Goal: Book appointment/travel/reservation

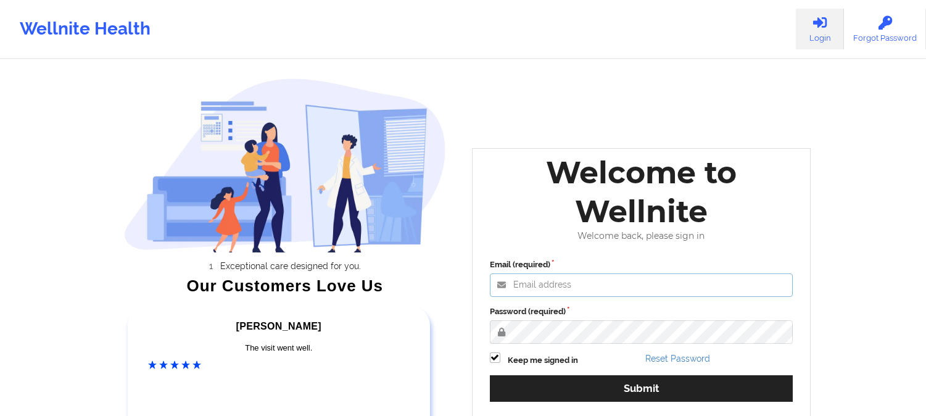
type input "[PERSON_NAME][EMAIL_ADDRESS][DOMAIN_NAME]"
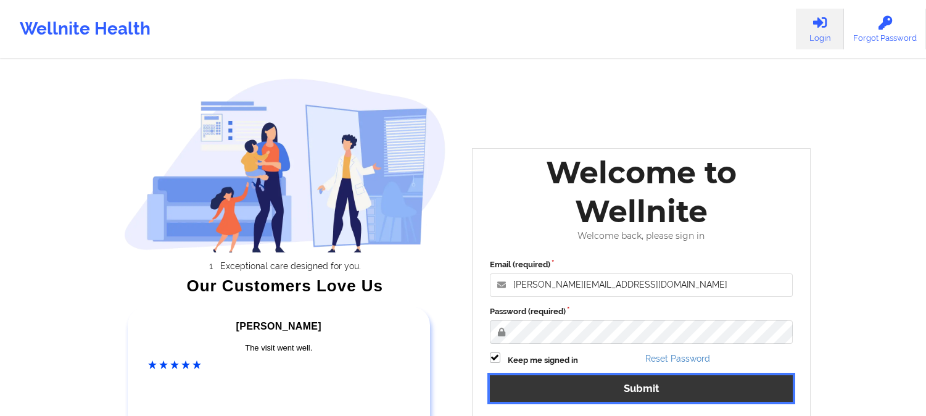
click at [643, 378] on button "Submit" at bounding box center [642, 388] width 304 height 27
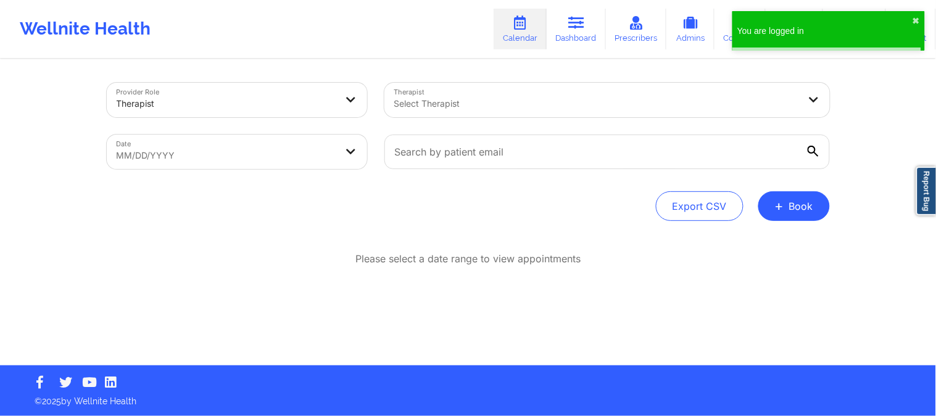
click at [523, 33] on link "Calendar" at bounding box center [520, 29] width 53 height 41
click at [522, 33] on link "Calendar" at bounding box center [520, 29] width 53 height 41
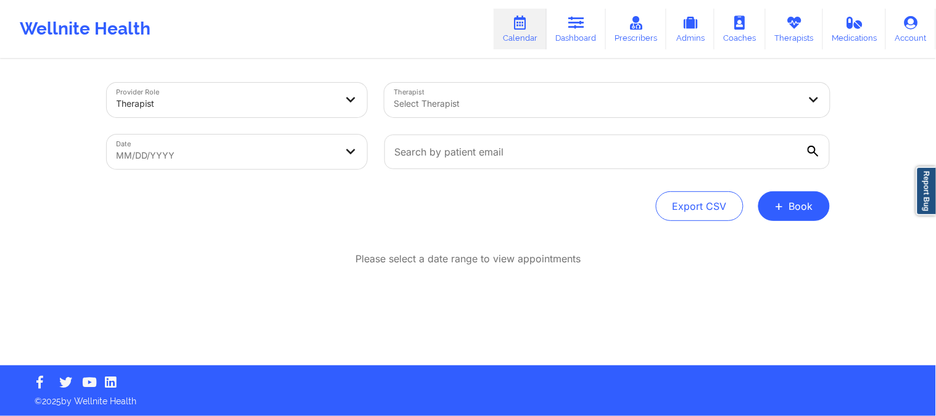
click at [262, 100] on div at bounding box center [227, 103] width 220 height 15
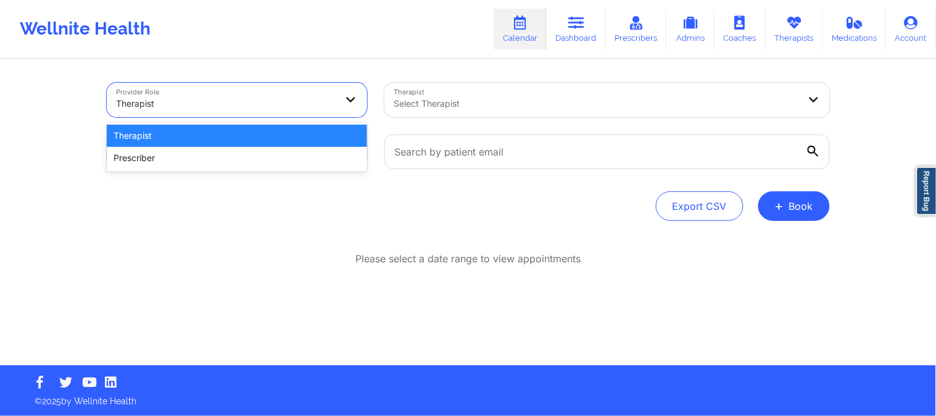
click at [473, 114] on div "Select Therapist" at bounding box center [592, 100] width 416 height 35
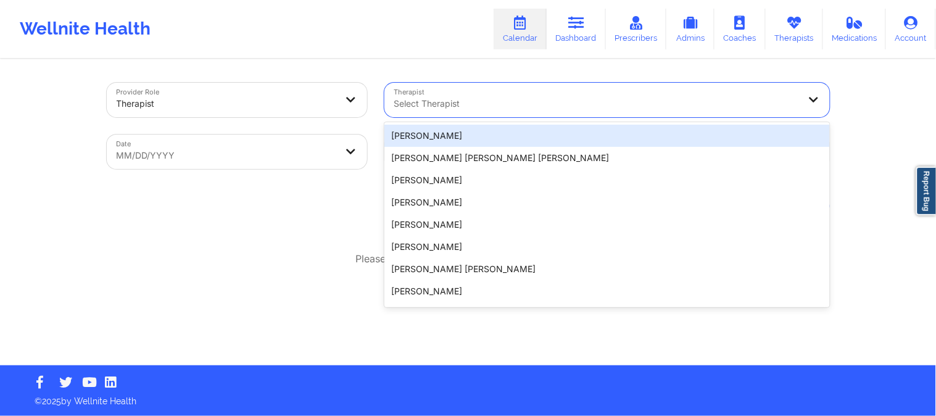
click at [189, 158] on body "Wellnite Health Calendar Dashboard Prescribers Admins Coaches Therapists Medica…" at bounding box center [468, 208] width 936 height 416
select select "2025-8"
select select "2025-9"
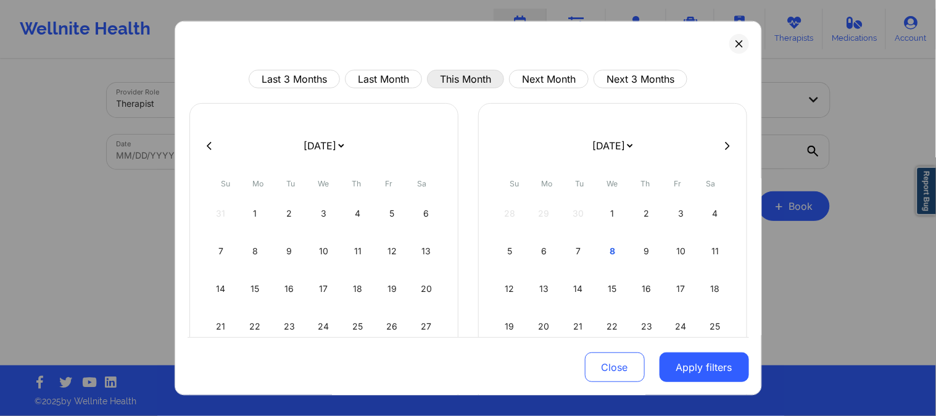
click at [465, 81] on button "This Month" at bounding box center [465, 79] width 77 height 19
select select "2025-9"
select select "2025-10"
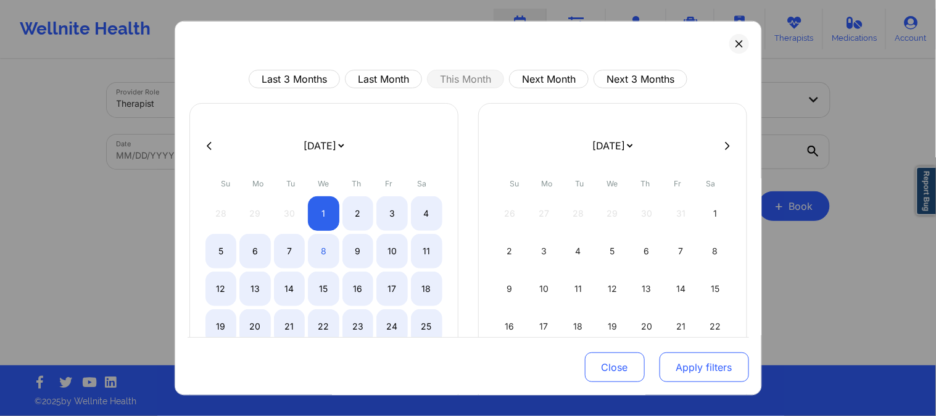
click at [731, 372] on button "Apply filters" at bounding box center [704, 367] width 89 height 30
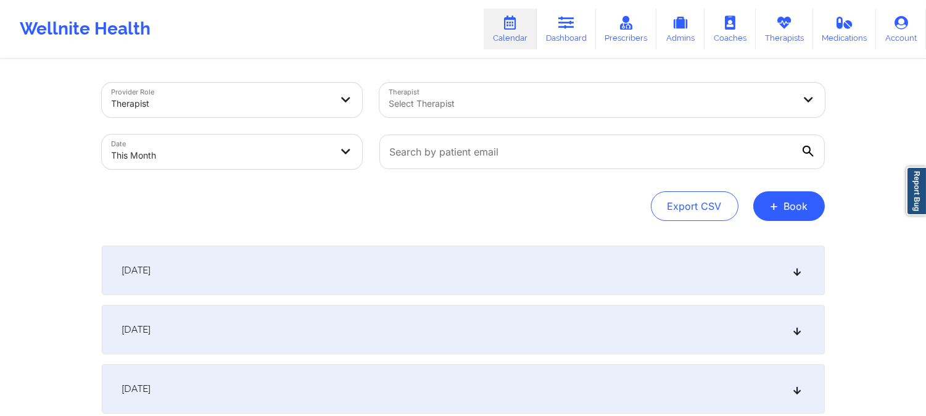
click at [505, 101] on div at bounding box center [591, 103] width 405 height 15
drag, startPoint x: 873, startPoint y: 110, endPoint x: 866, endPoint y: 120, distance: 12.8
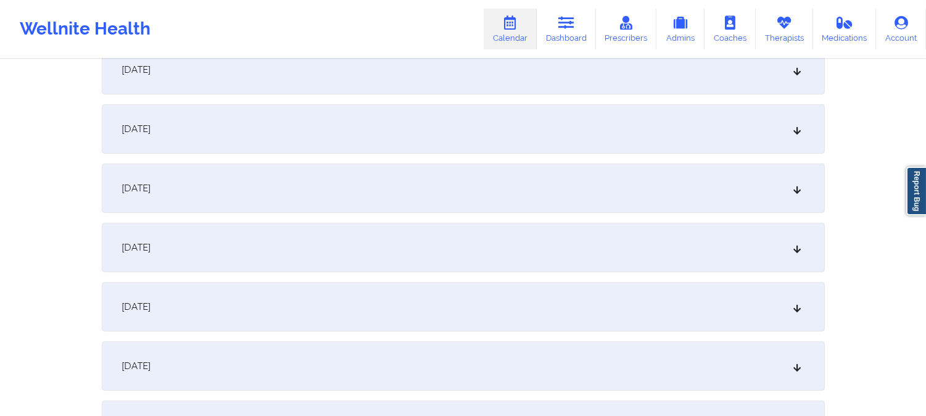
scroll to position [617, 0]
click at [156, 175] on div "[DATE]" at bounding box center [463, 186] width 723 height 49
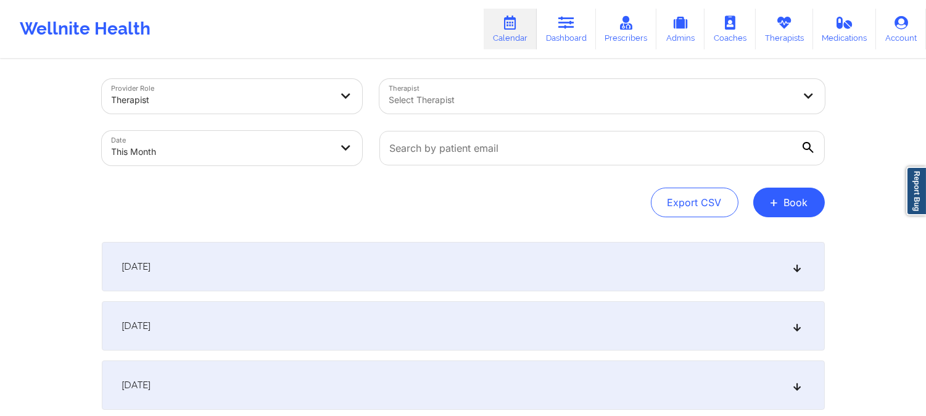
scroll to position [0, 0]
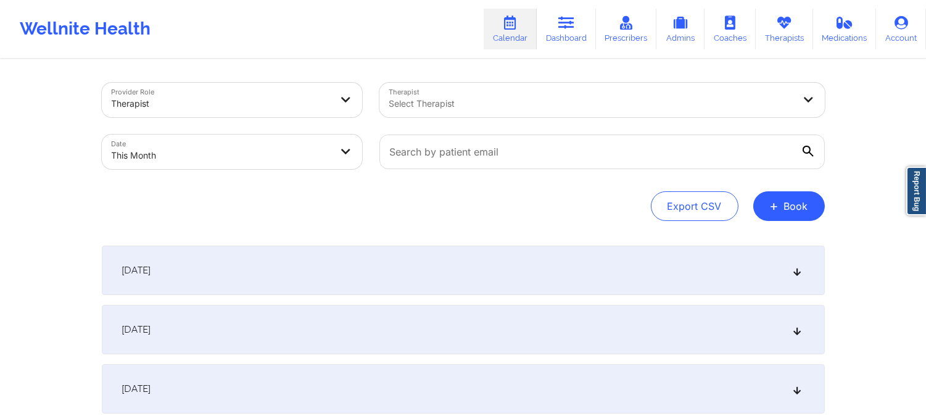
click at [774, 207] on span "+" at bounding box center [774, 205] width 9 height 7
click at [768, 242] on button "Therapy Session" at bounding box center [768, 245] width 94 height 20
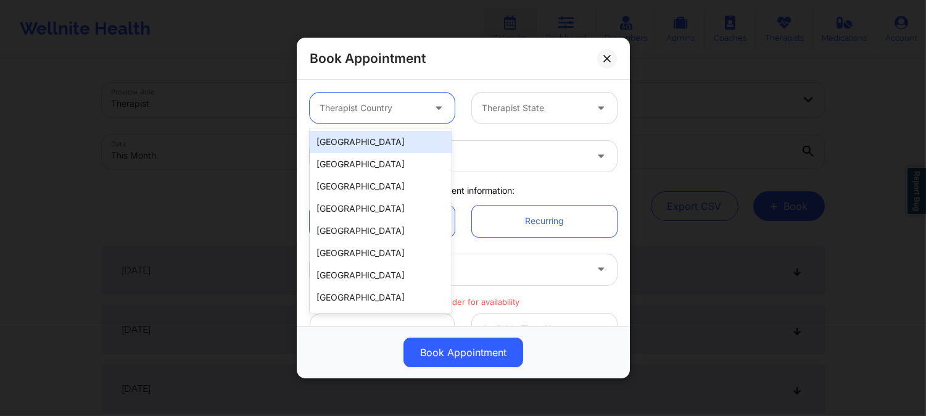
click at [421, 106] on div at bounding box center [372, 108] width 104 height 15
click at [523, 113] on div at bounding box center [534, 108] width 104 height 15
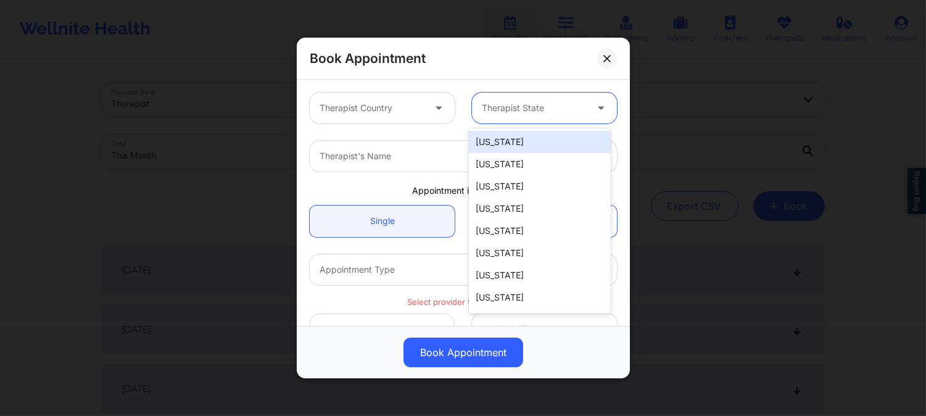
click at [435, 125] on div "Therapist Country 51 results available. Use Up and Down to choose options, pres…" at bounding box center [463, 108] width 325 height 48
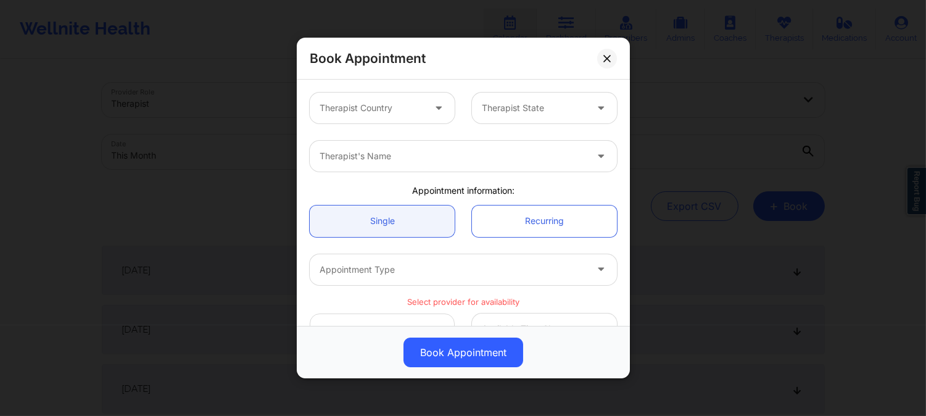
click at [441, 153] on div at bounding box center [453, 156] width 267 height 15
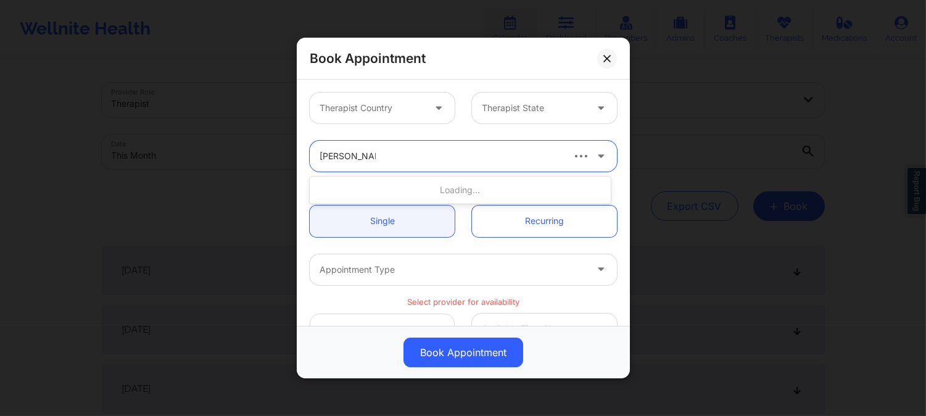
type input "[PERSON_NAME]"
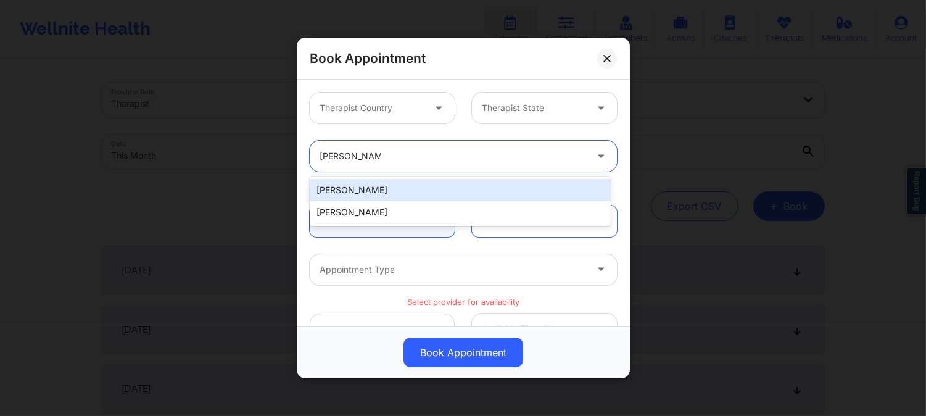
click at [435, 186] on div "[PERSON_NAME]" at bounding box center [460, 190] width 301 height 22
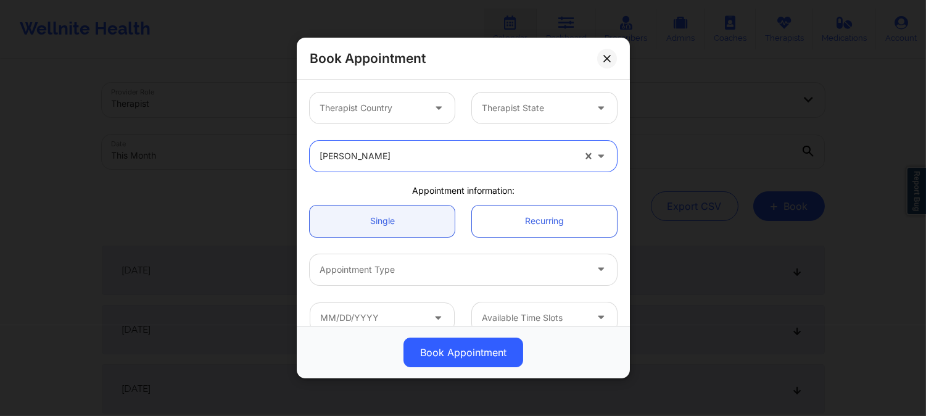
click at [477, 270] on div at bounding box center [453, 269] width 267 height 15
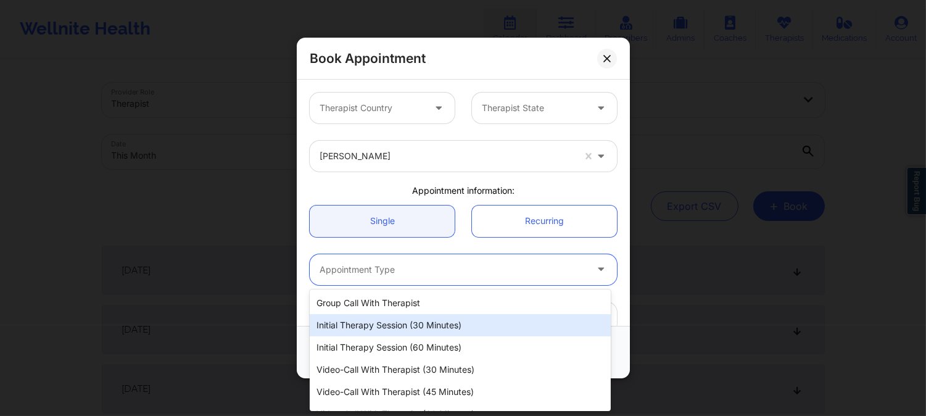
click at [464, 327] on div "Initial Therapy Session (30 minutes)" at bounding box center [460, 325] width 301 height 22
click at [464, 327] on div "Book Appointment" at bounding box center [463, 352] width 333 height 52
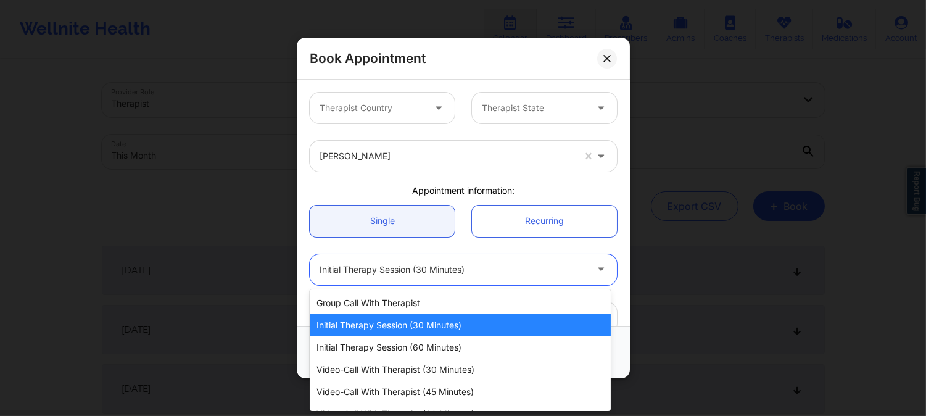
click at [486, 272] on div at bounding box center [453, 269] width 267 height 15
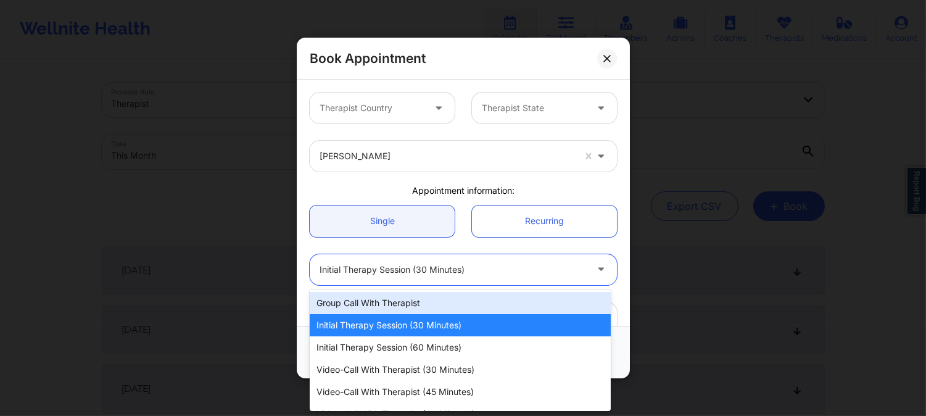
click at [443, 368] on div "Video-Call with Therapist (30 minutes)" at bounding box center [460, 370] width 301 height 22
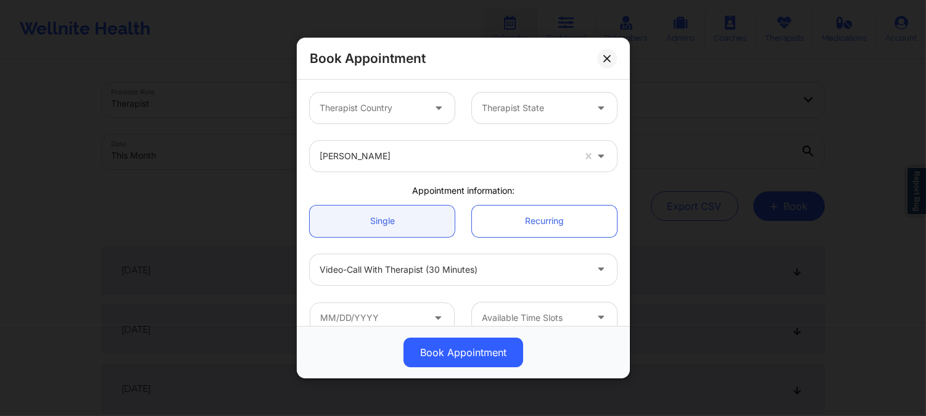
click at [855, 239] on div "Book Appointment Therapist Country Therapist State [PERSON_NAME] Appointment in…" at bounding box center [463, 208] width 926 height 416
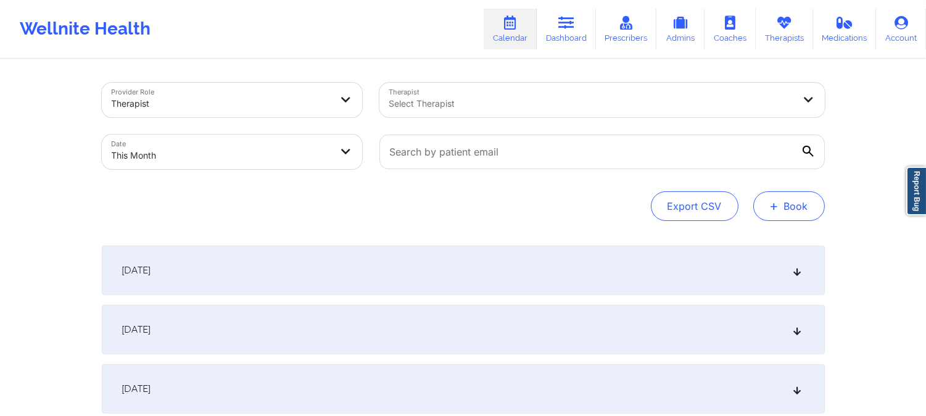
click at [768, 211] on button "+ Book" at bounding box center [790, 206] width 72 height 30
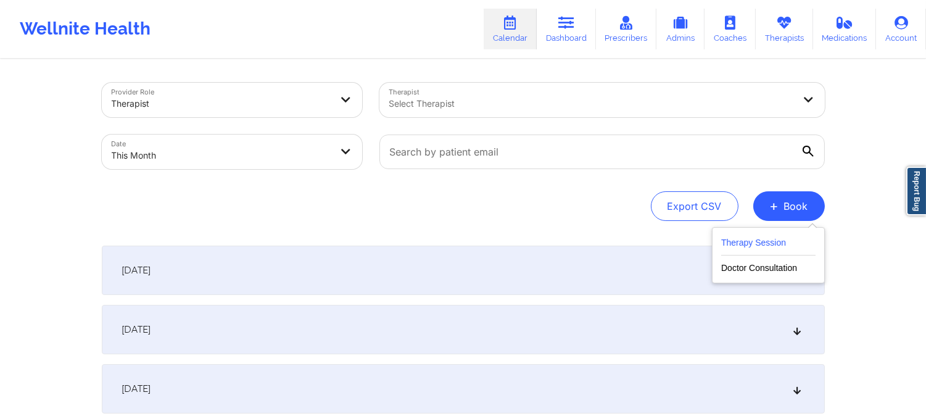
click at [770, 239] on button "Therapy Session" at bounding box center [768, 245] width 94 height 20
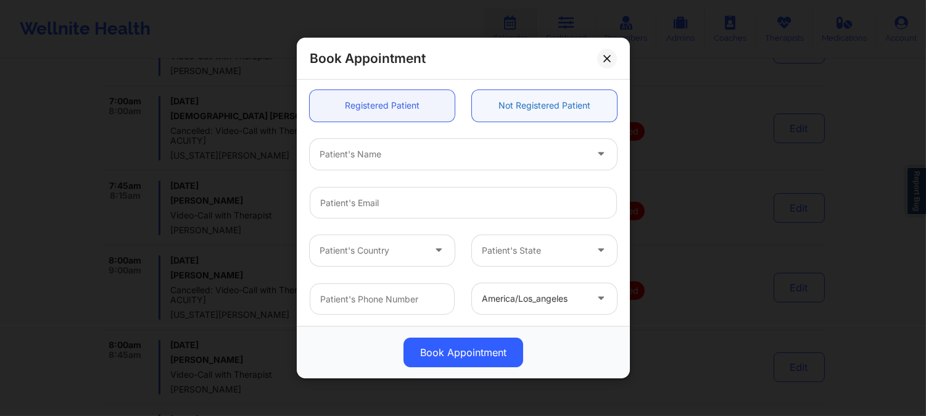
scroll to position [1165, 0]
click at [607, 52] on button at bounding box center [607, 58] width 20 height 20
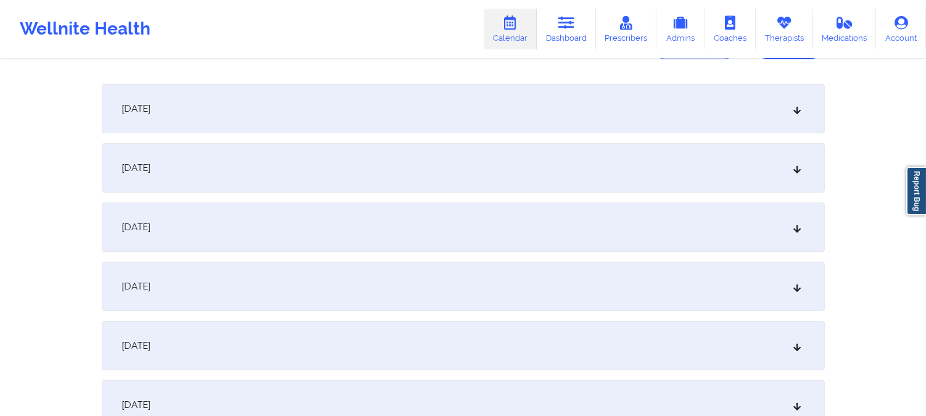
scroll to position [0, 0]
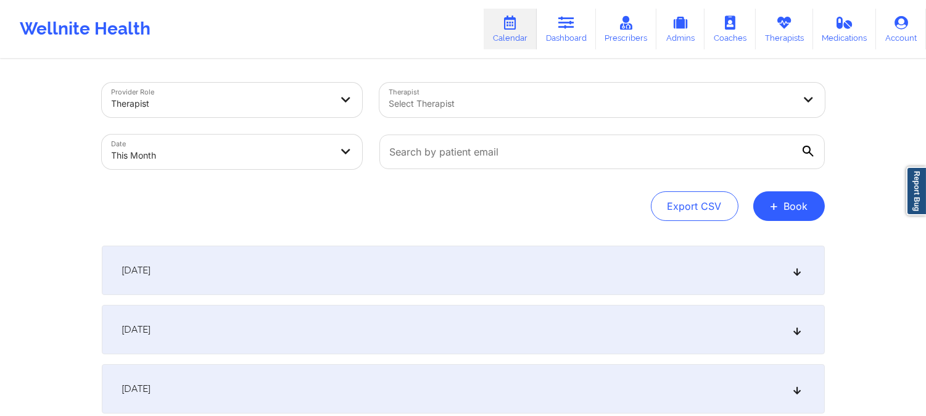
click at [424, 98] on div at bounding box center [591, 103] width 405 height 15
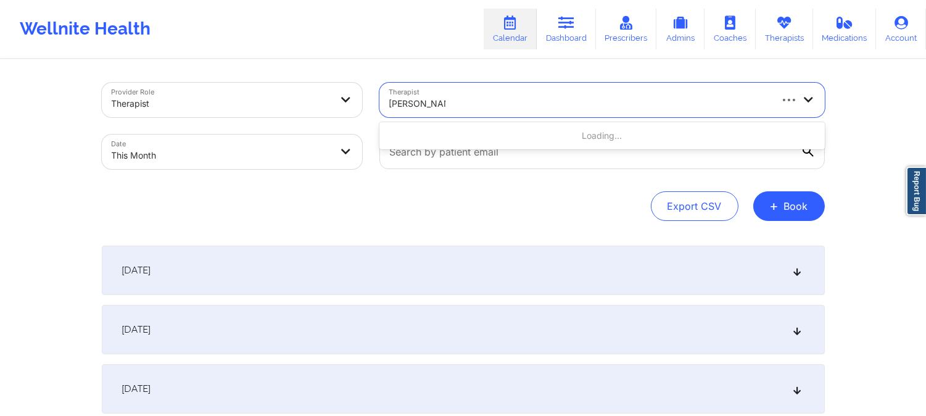
type input "[PERSON_NAME]"
select select "2025-9"
select select "2025-10"
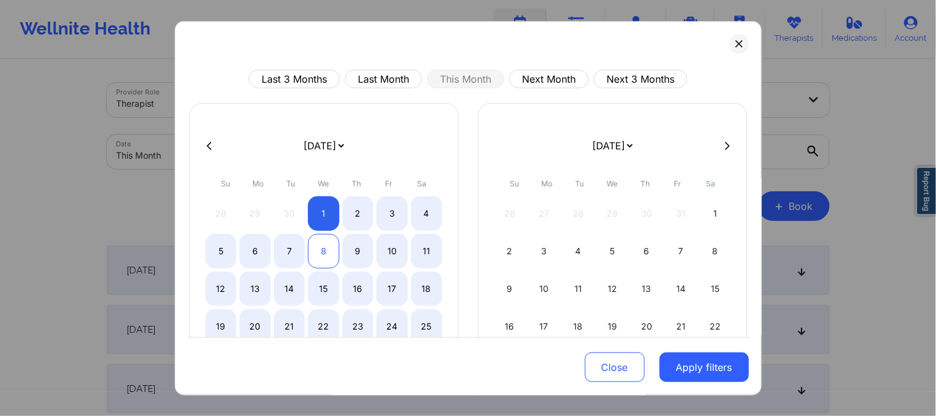
click at [325, 251] on div "8" at bounding box center [323, 251] width 31 height 35
select select "2025-9"
select select "2025-10"
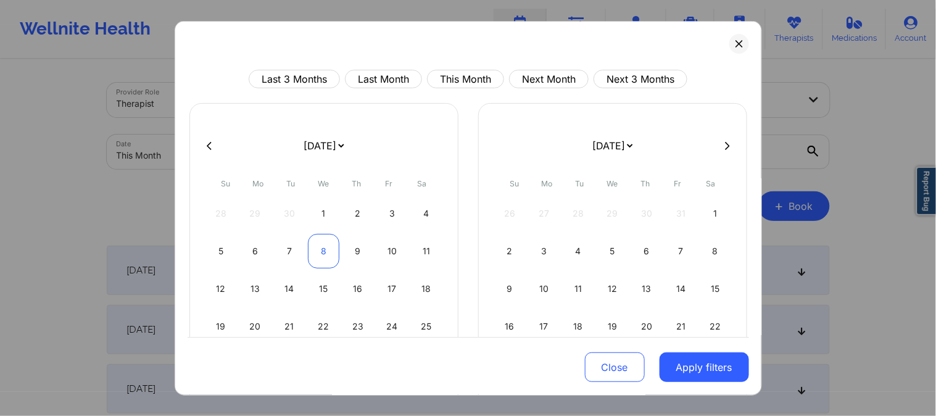
click at [318, 252] on div "8" at bounding box center [323, 251] width 31 height 35
select select "2025-9"
select select "2025-10"
click at [318, 252] on div "8" at bounding box center [323, 251] width 31 height 35
select select "2025-9"
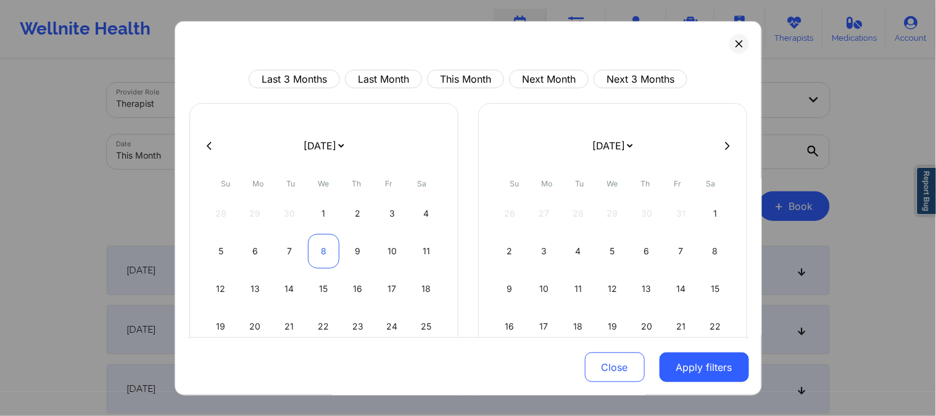
select select "2025-10"
click at [318, 252] on div "8" at bounding box center [323, 251] width 31 height 35
select select "2025-9"
select select "2025-10"
click at [731, 375] on button "Apply filters" at bounding box center [704, 367] width 89 height 30
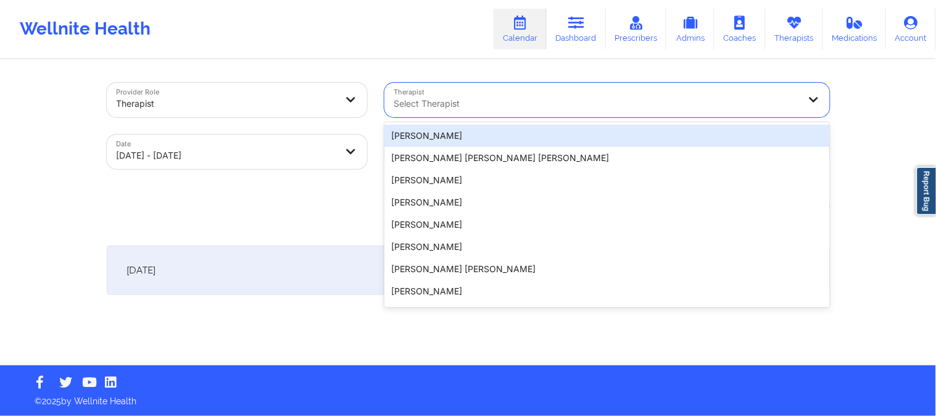
click at [498, 97] on div "Select Therapist" at bounding box center [592, 100] width 416 height 35
click at [498, 97] on div at bounding box center [596, 103] width 405 height 15
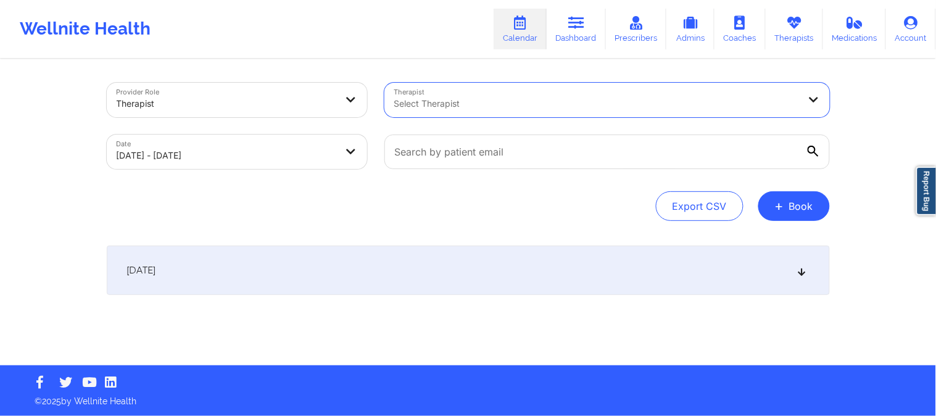
paste input "[PERSON_NAME] [PERSON_NAME]"
type input "[PERSON_NAME] [PERSON_NAME]"
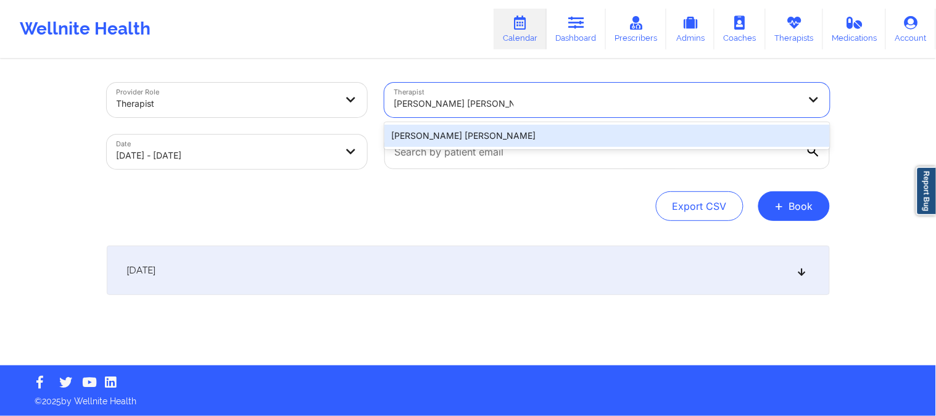
click at [520, 123] on div "[PERSON_NAME] [PERSON_NAME]" at bounding box center [607, 135] width 446 height 27
click at [520, 132] on div "[PERSON_NAME] [PERSON_NAME]" at bounding box center [607, 136] width 446 height 22
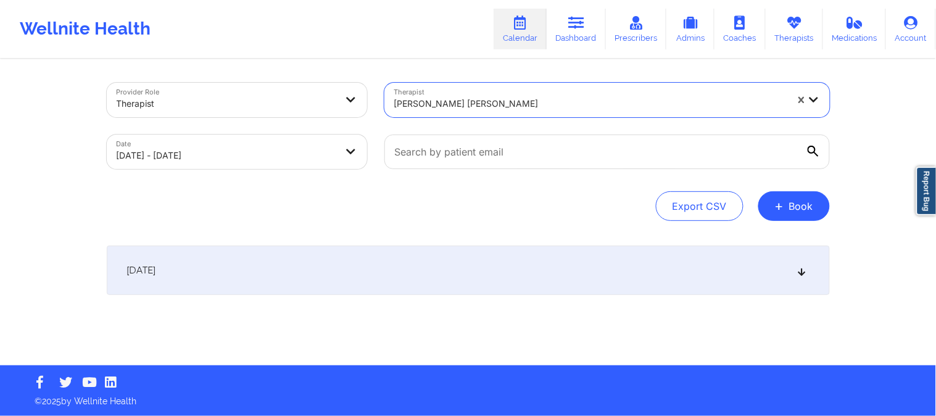
click at [621, 196] on div "Export CSV + Book" at bounding box center [468, 206] width 723 height 30
click at [467, 256] on div "[DATE]" at bounding box center [468, 270] width 723 height 49
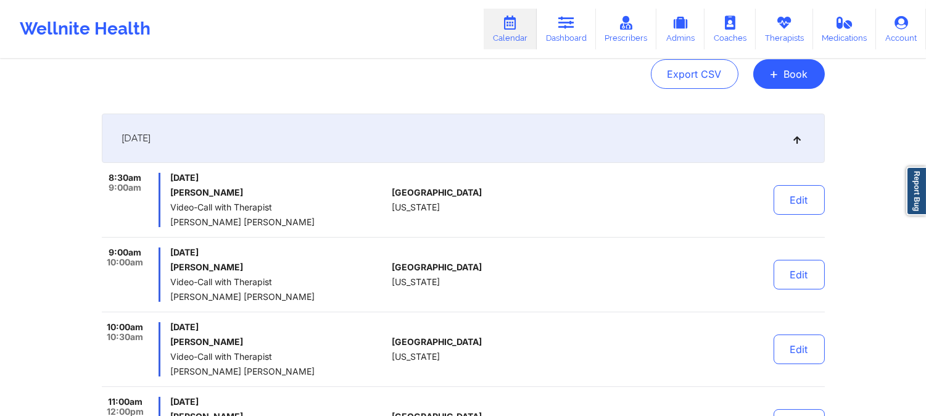
scroll to position [137, 0]
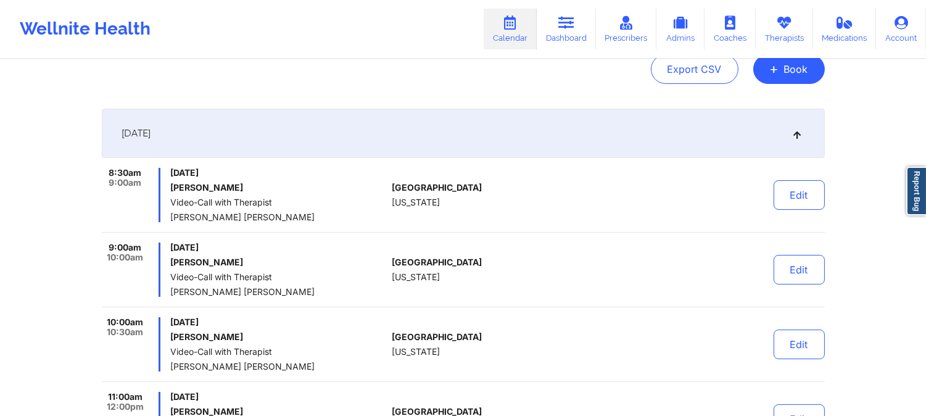
click at [473, 229] on div "8:30am 9:00am [DATE] [PERSON_NAME] Video-Call with Therapist [PERSON_NAME] [PER…" at bounding box center [463, 200] width 723 height 65
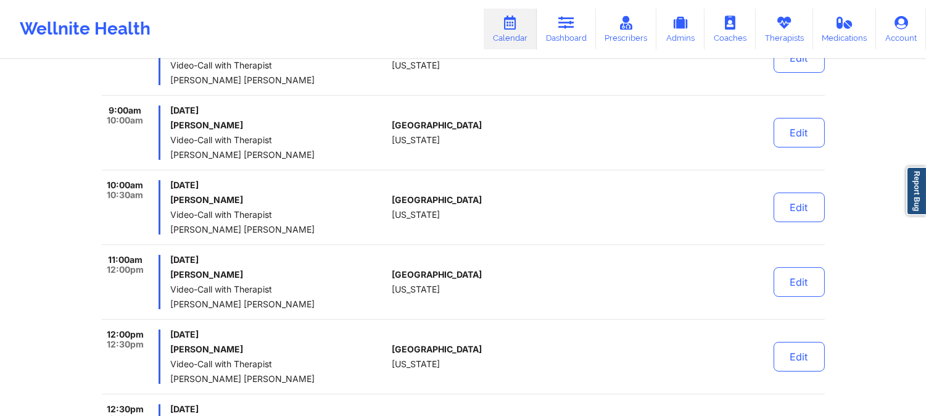
scroll to position [343, 0]
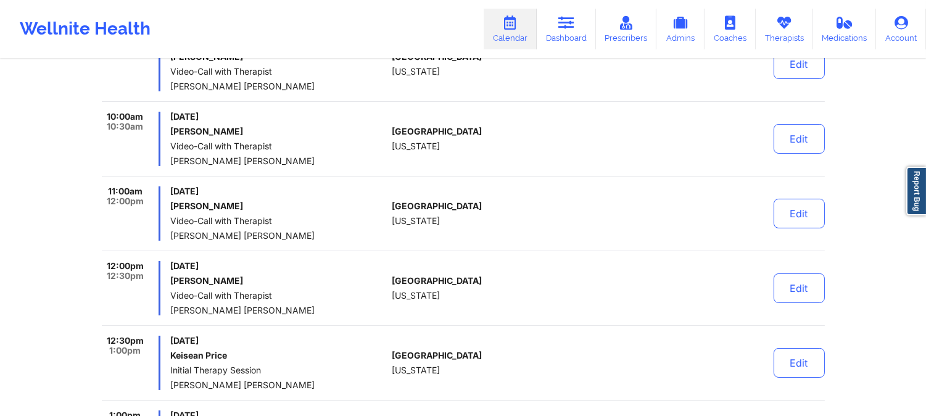
click at [513, 145] on div "[GEOGRAPHIC_DATA] [US_STATE]" at bounding box center [460, 139] width 137 height 54
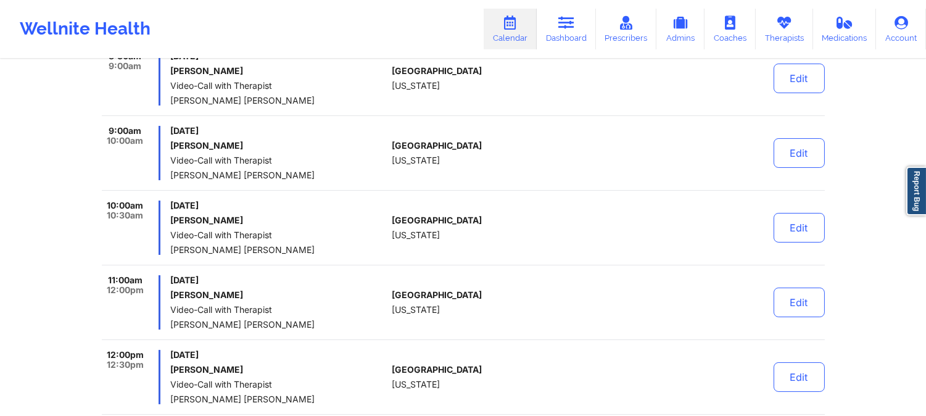
scroll to position [274, 0]
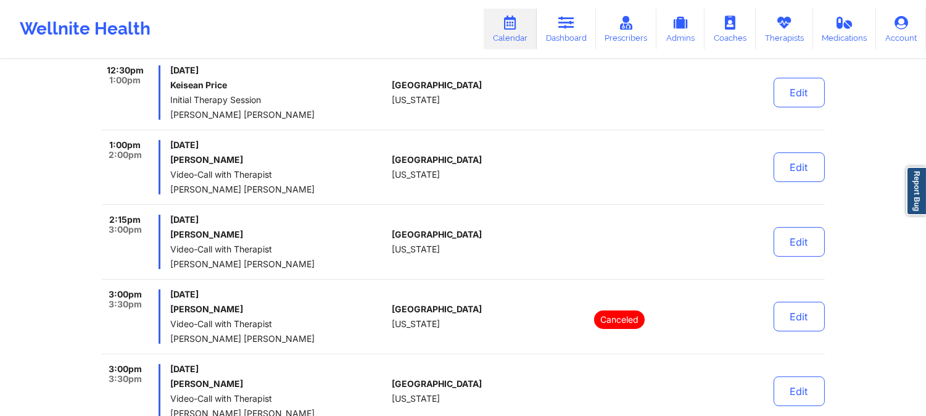
scroll to position [617, 0]
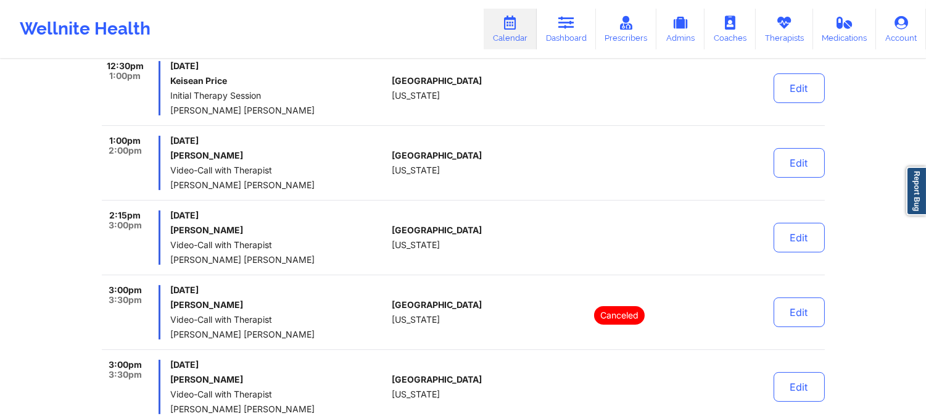
click at [404, 181] on div "[GEOGRAPHIC_DATA] [US_STATE]" at bounding box center [460, 163] width 137 height 54
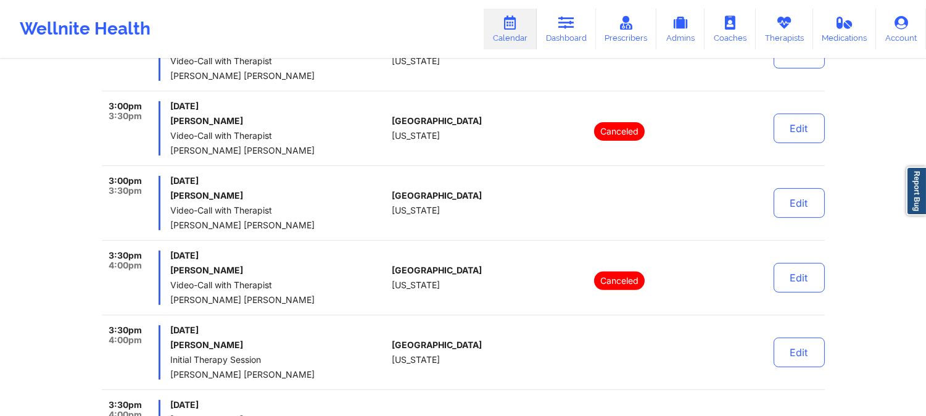
scroll to position [823, 0]
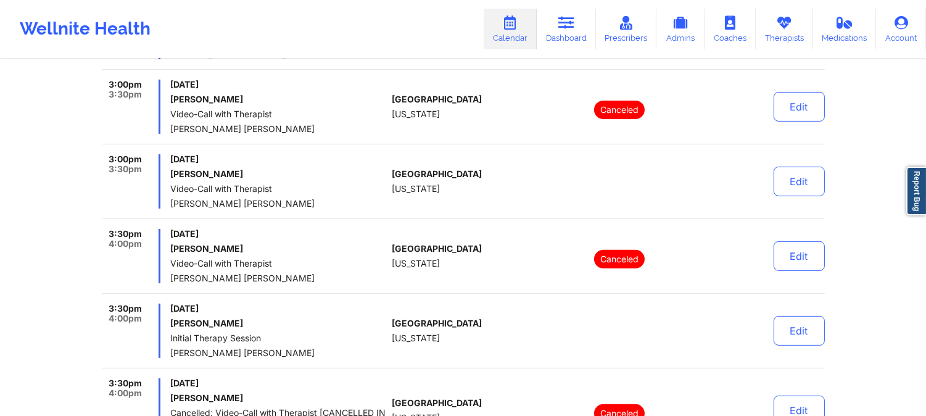
click at [454, 165] on div "[GEOGRAPHIC_DATA] [US_STATE]" at bounding box center [460, 181] width 137 height 54
click at [497, 200] on div "[GEOGRAPHIC_DATA] [US_STATE]" at bounding box center [460, 181] width 137 height 54
click at [344, 181] on div "[DATE] [PERSON_NAME] Video-Call with Therapist [PERSON_NAME] [PERSON_NAME]" at bounding box center [278, 181] width 217 height 54
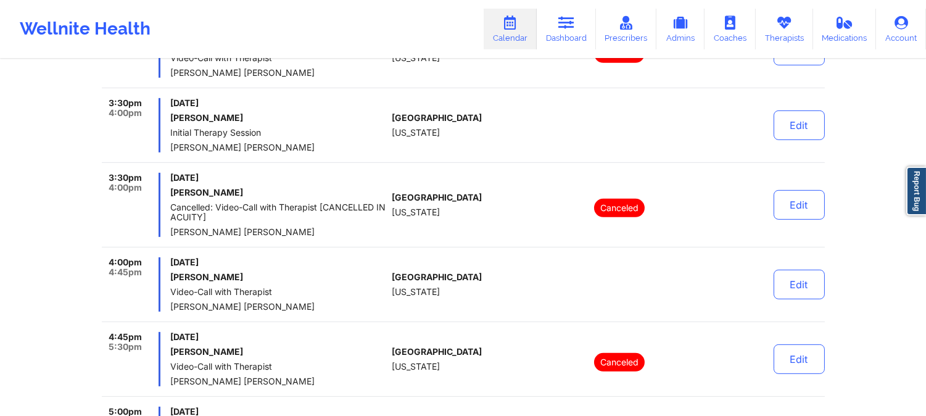
scroll to position [1097, 0]
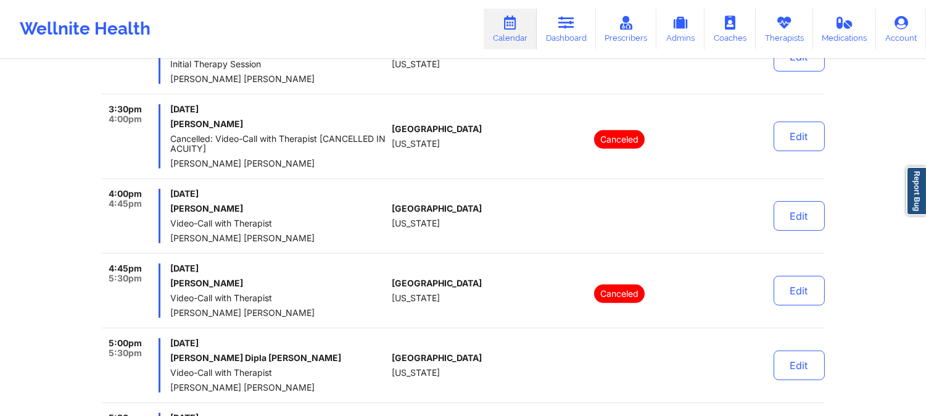
click at [346, 208] on h6 "[PERSON_NAME]" at bounding box center [278, 209] width 217 height 10
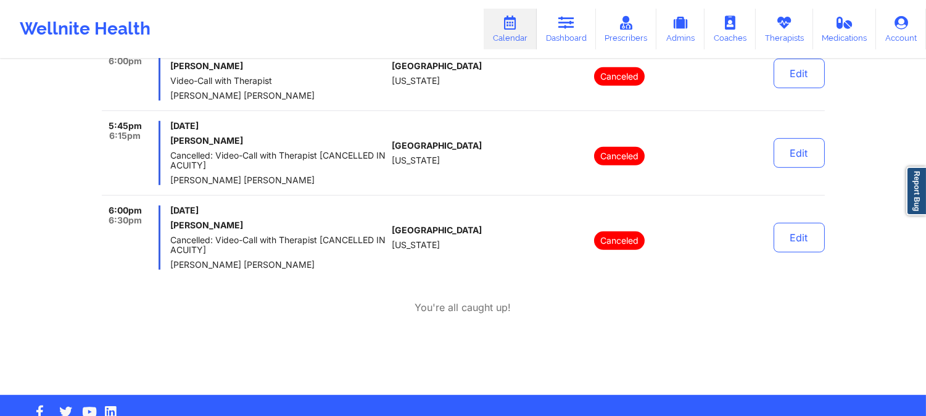
scroll to position [1492, 0]
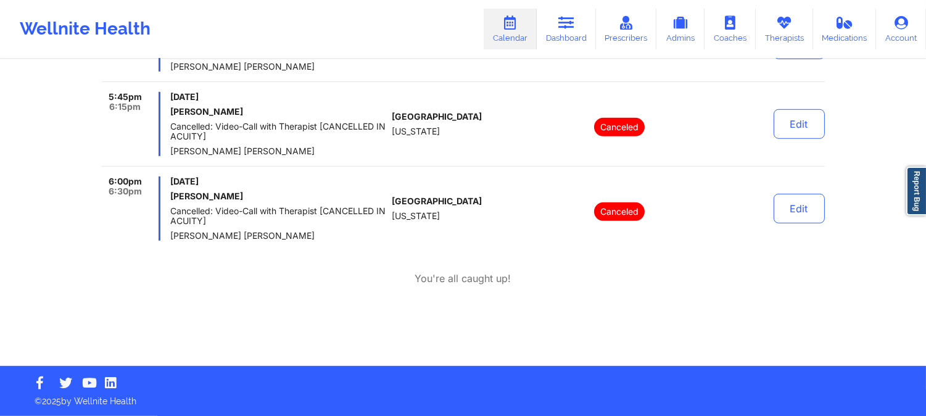
click at [342, 231] on span "[PERSON_NAME] [PERSON_NAME]" at bounding box center [278, 236] width 217 height 10
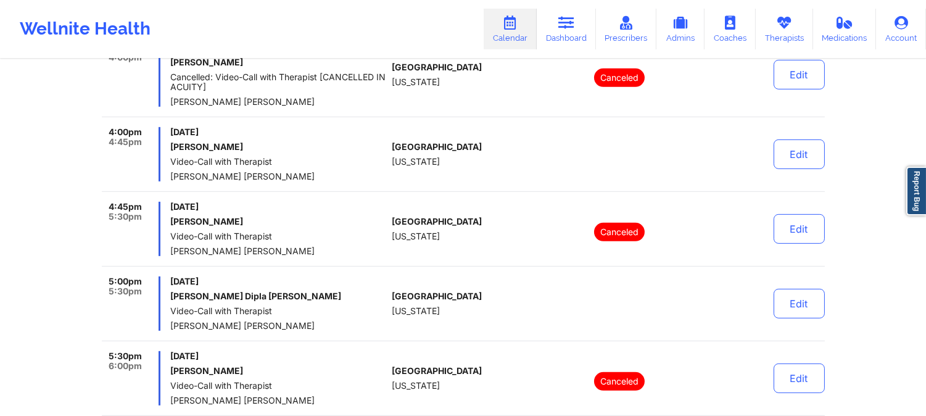
scroll to position [1150, 0]
